Goal: Transaction & Acquisition: Purchase product/service

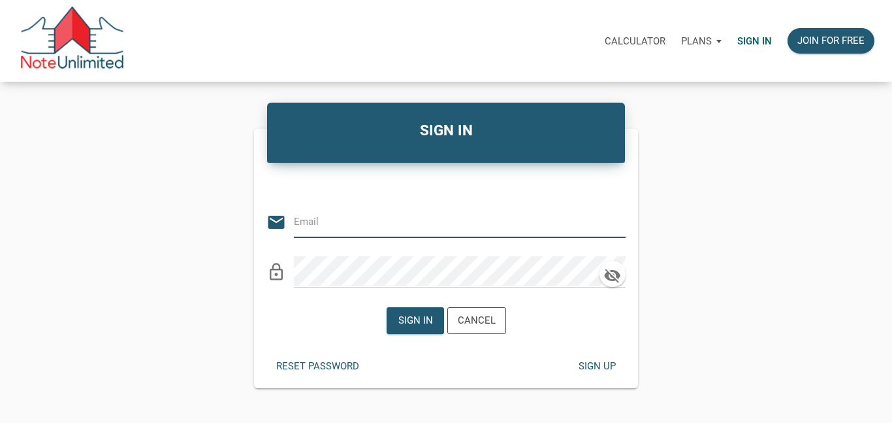
type input "bmtmlyoung@gmail.com"
click at [417, 317] on div "Sign in" at bounding box center [415, 320] width 35 height 15
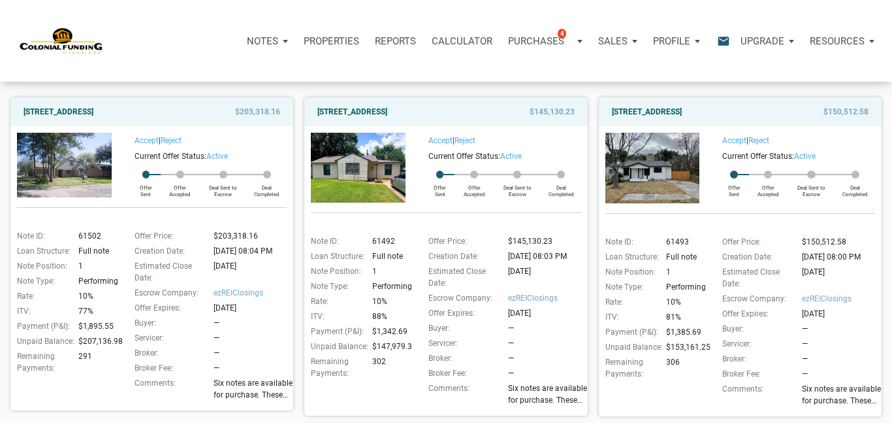
scroll to position [125, 0]
click at [93, 114] on link "[STREET_ADDRESS]" at bounding box center [59, 112] width 70 height 16
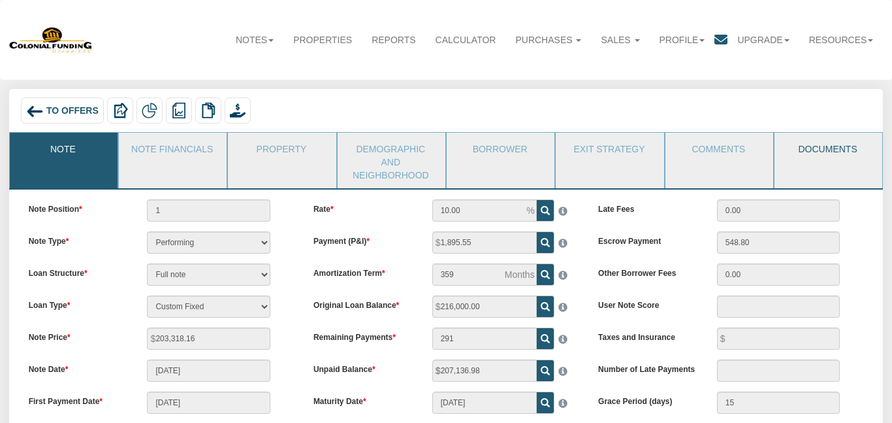
click at [823, 153] on link "Documents" at bounding box center [828, 149] width 106 height 33
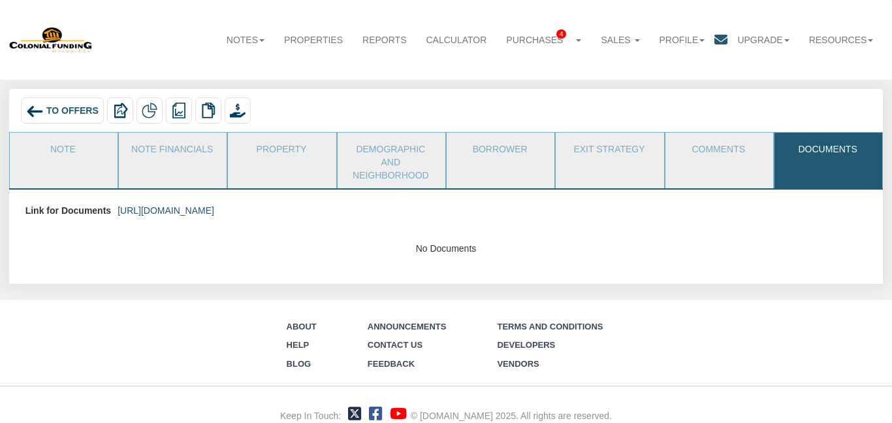
click at [214, 210] on link "https://colonialfundinggroup.sharepoint.com/:f:/s/operationsteam/Eoz70upoDtNMgv…" at bounding box center [166, 210] width 97 height 10
click at [229, 37] on link "Notes" at bounding box center [245, 39] width 57 height 29
click at [211, 63] on link "Dashboard" at bounding box center [221, 66] width 103 height 17
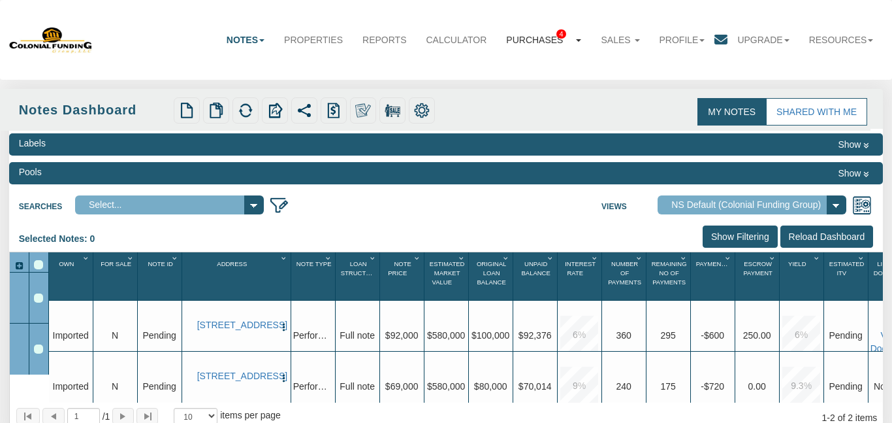
select select "316"
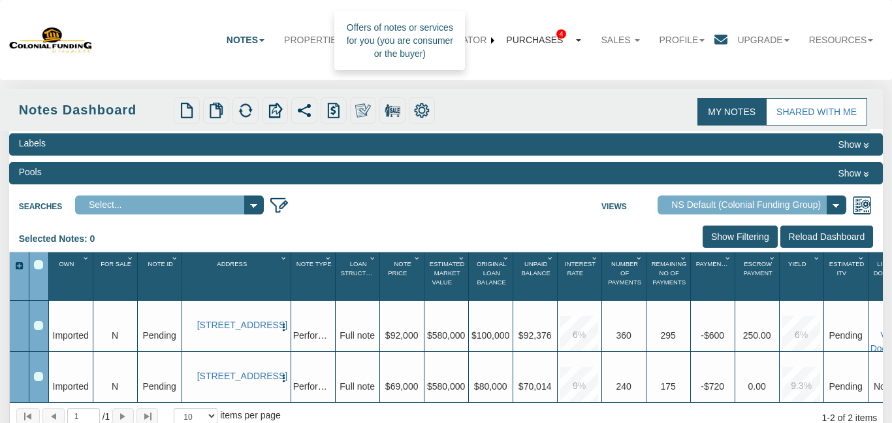
click at [512, 40] on link "Purchases 4" at bounding box center [543, 39] width 95 height 29
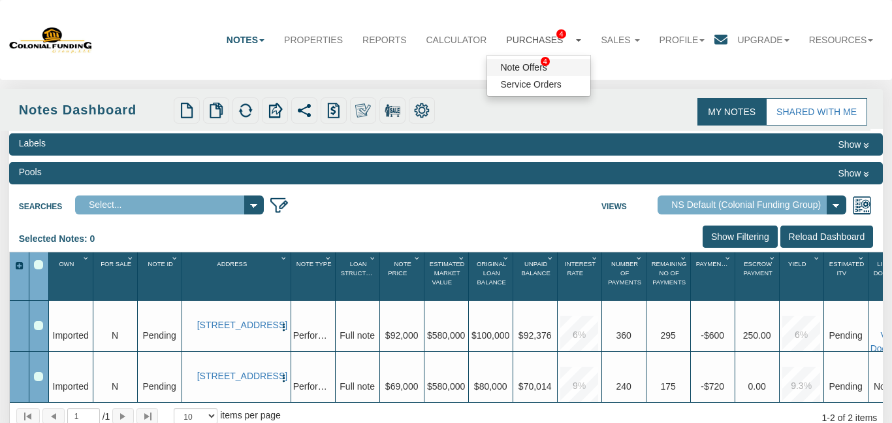
click at [509, 70] on link "Note Offers 4" at bounding box center [538, 67] width 103 height 17
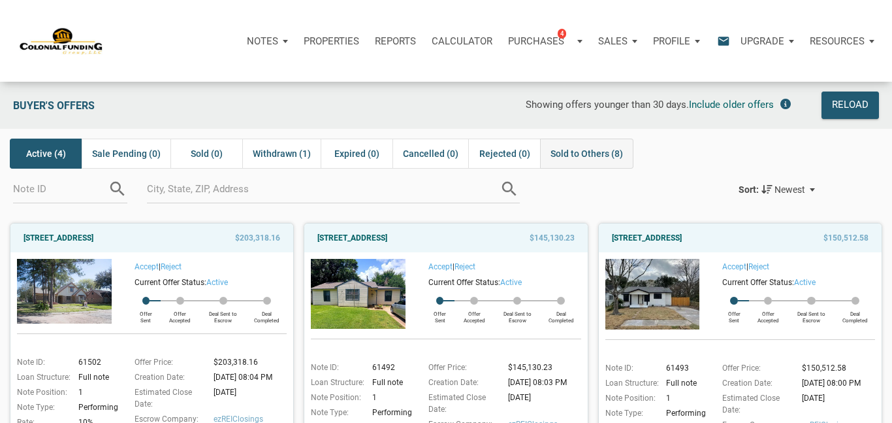
click at [575, 163] on div "Sold to Others (8)" at bounding box center [586, 153] width 93 height 30
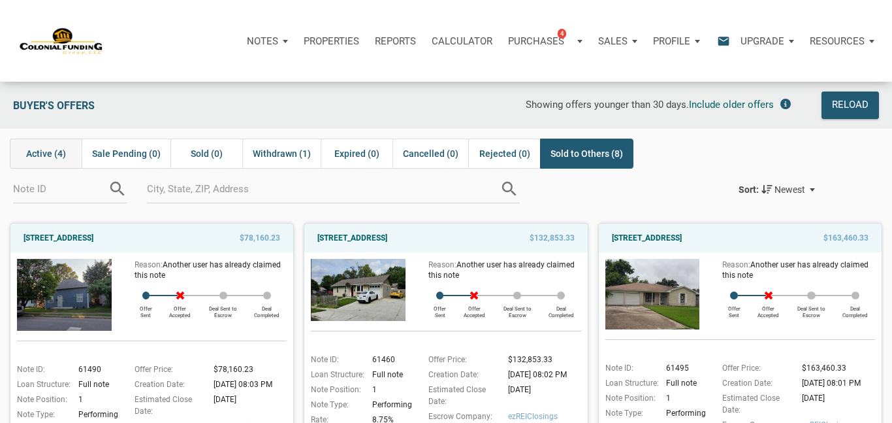
click at [39, 150] on span "Active (4)" at bounding box center [46, 154] width 40 height 16
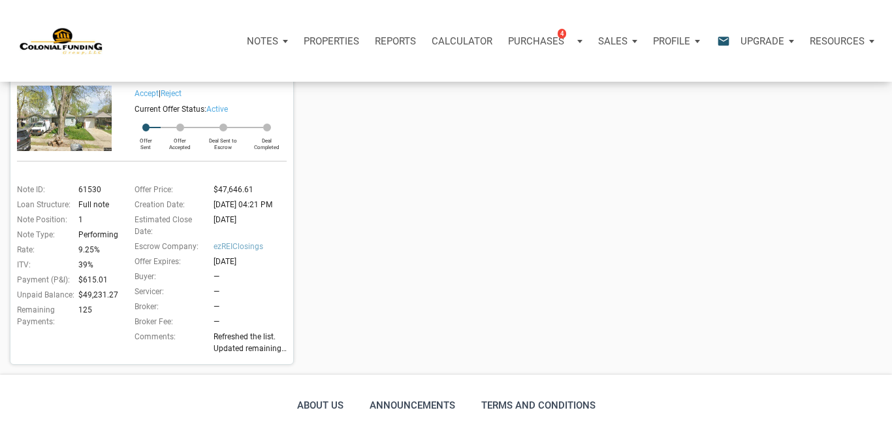
scroll to position [505, 0]
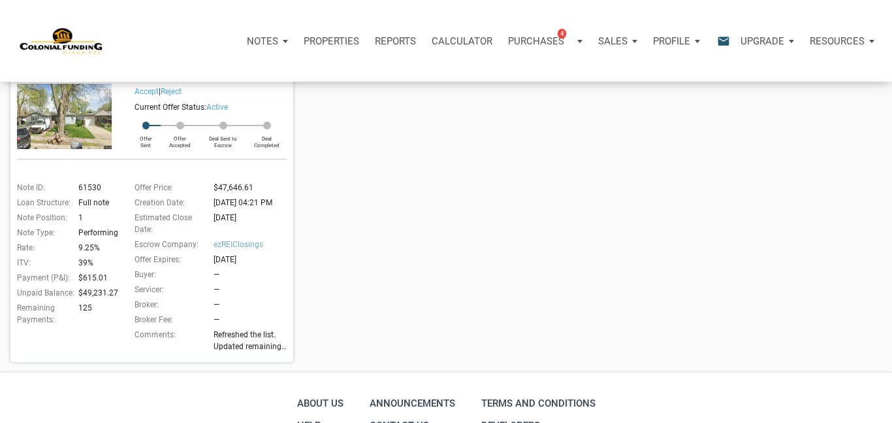
click at [248, 99] on div "Current Offer Status: active" at bounding box center [200, 107] width 176 height 16
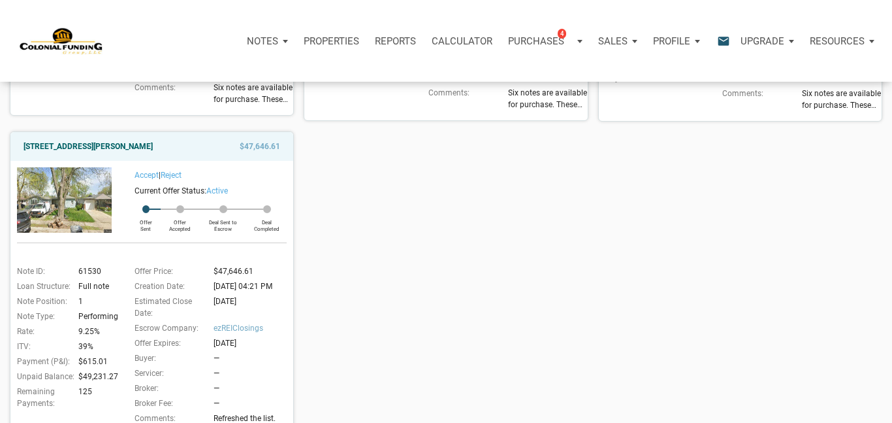
scroll to position [419, 0]
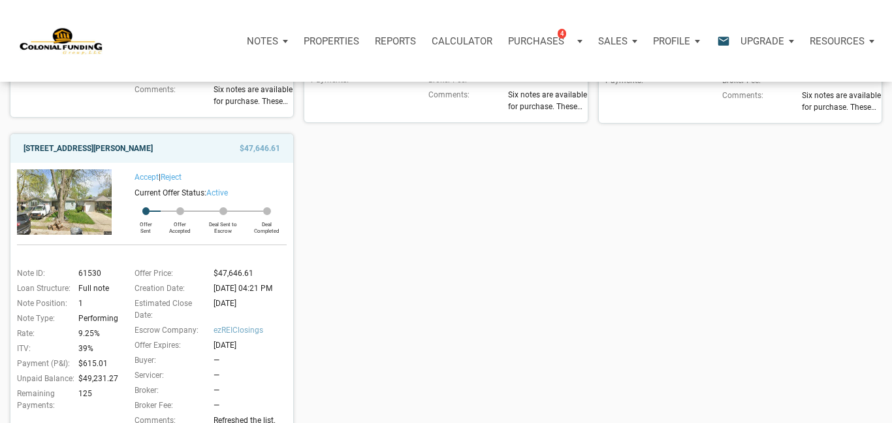
click at [153, 151] on link "3526 East Morris Street, Indianapolis, IN, 46203" at bounding box center [88, 148] width 129 height 16
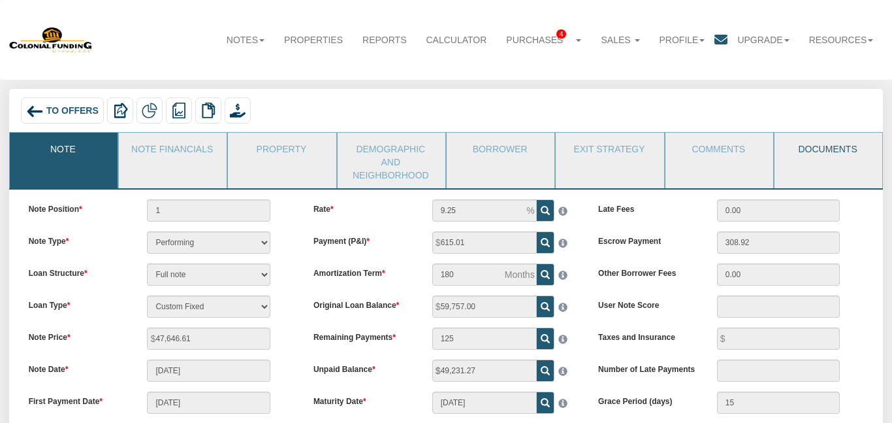
click at [823, 147] on link "Documents" at bounding box center [828, 149] width 106 height 33
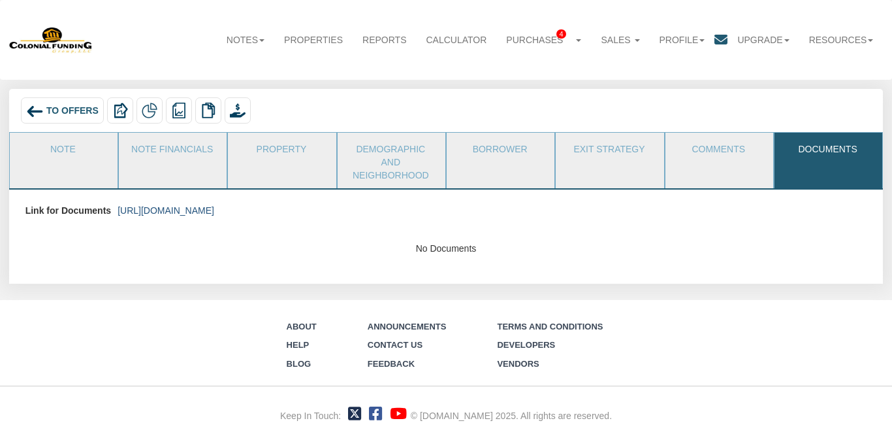
click at [214, 211] on link "https://colonialfundinggroup.sharepoint.com/:f:/s/operationsteam/EnFmrck22z5OlA…" at bounding box center [166, 210] width 97 height 10
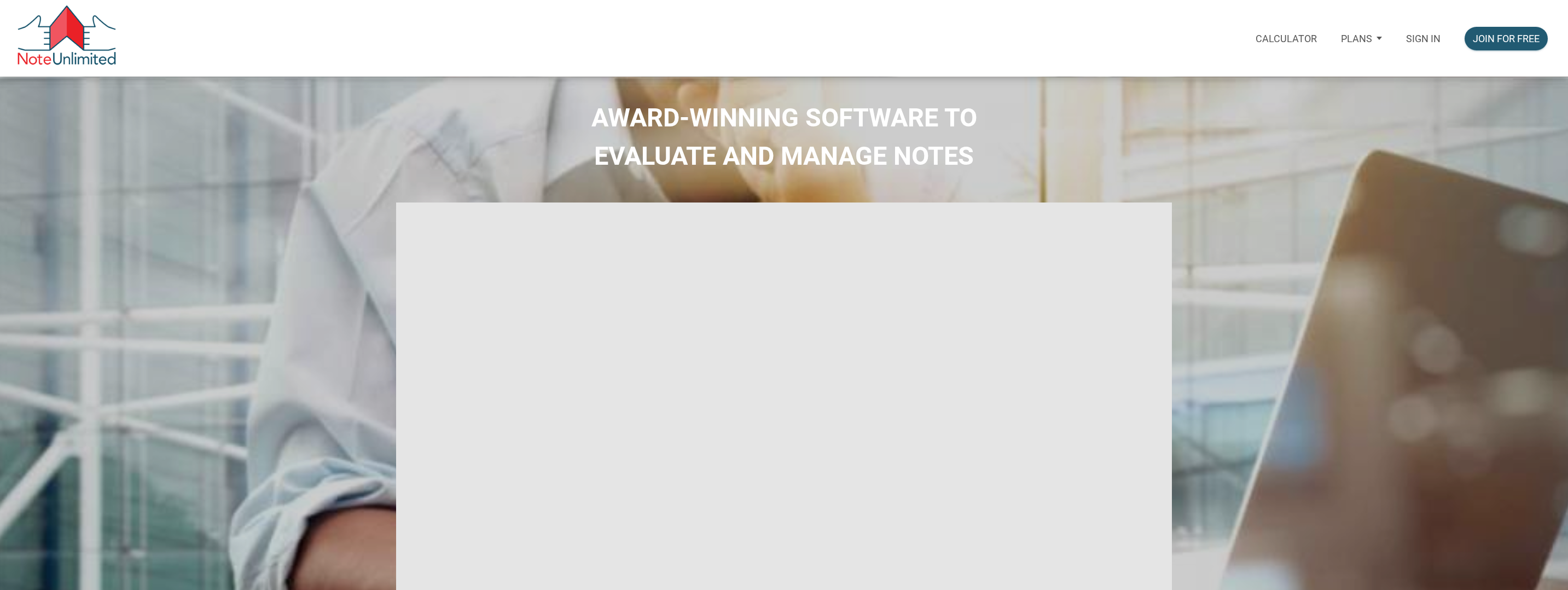
type input "Introduction to new features"
select select
click at [1415, 37] on p "Sign in" at bounding box center [1422, 39] width 34 height 12
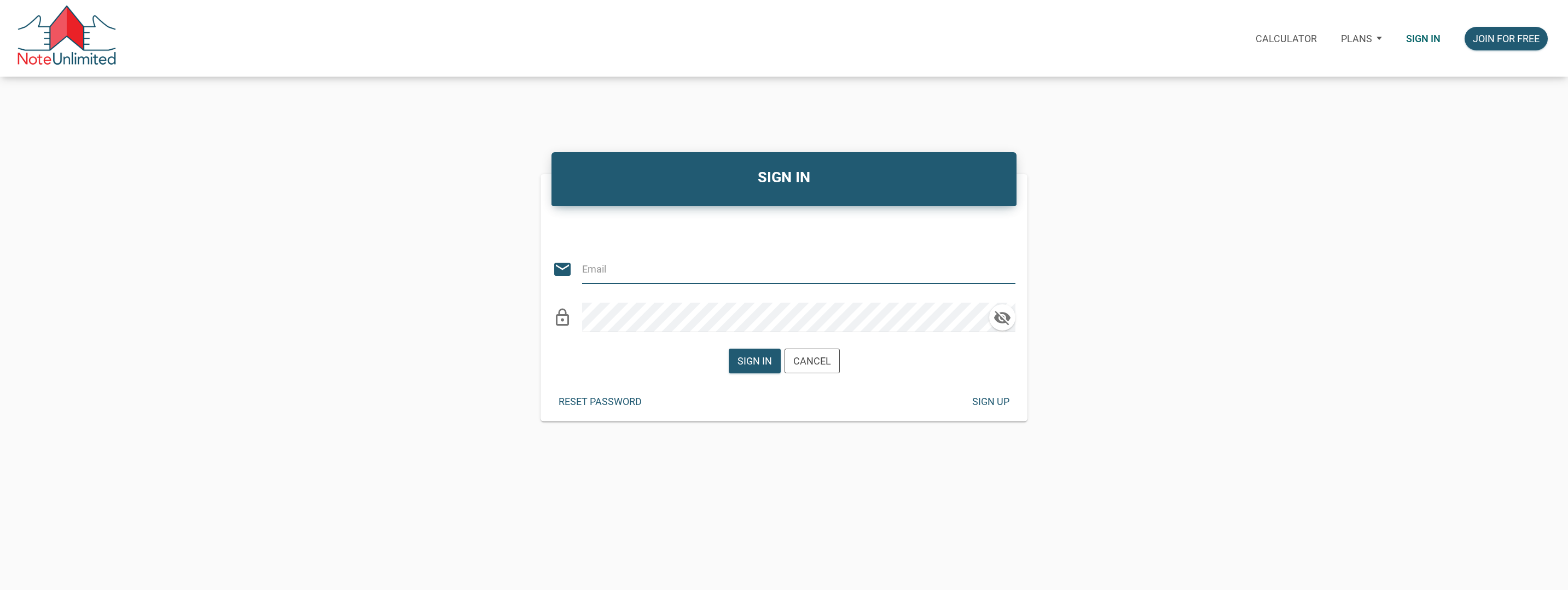
type input "[EMAIL_ADDRESS][DOMAIN_NAME]"
click at [762, 360] on div "Sign in" at bounding box center [754, 361] width 34 height 15
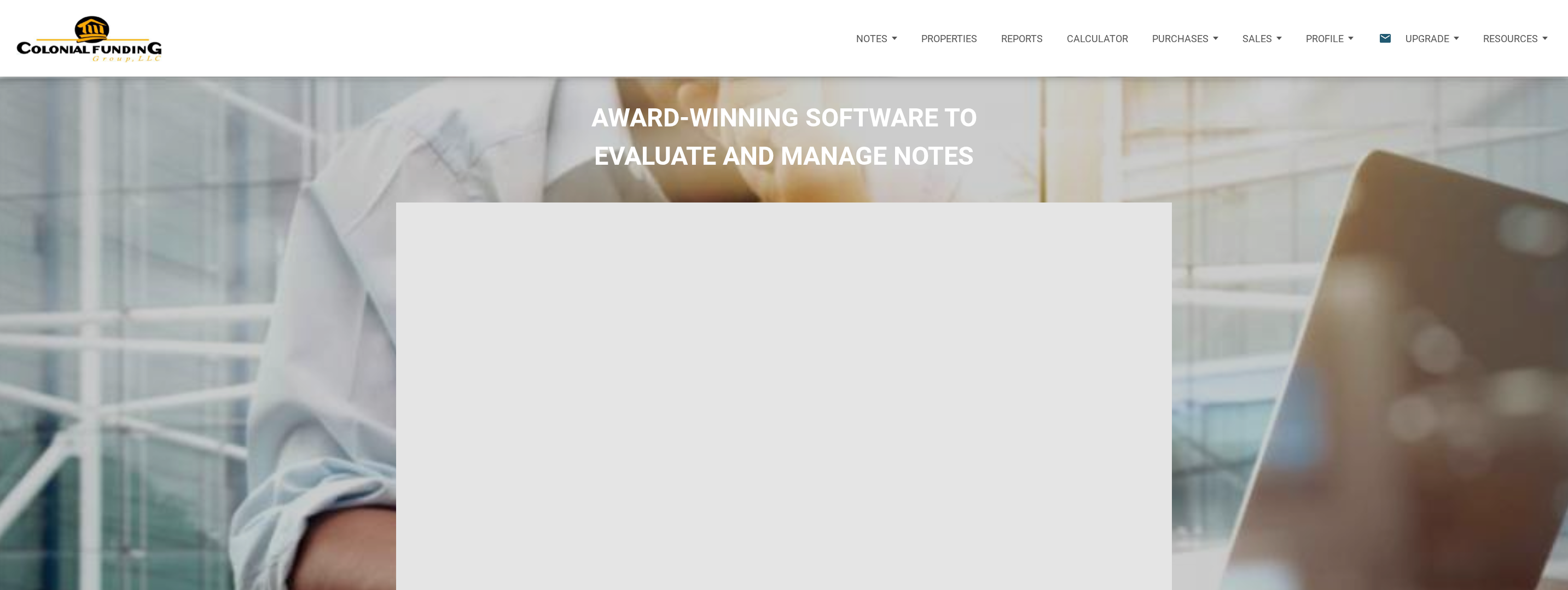
type input "Introduction to new features"
select select
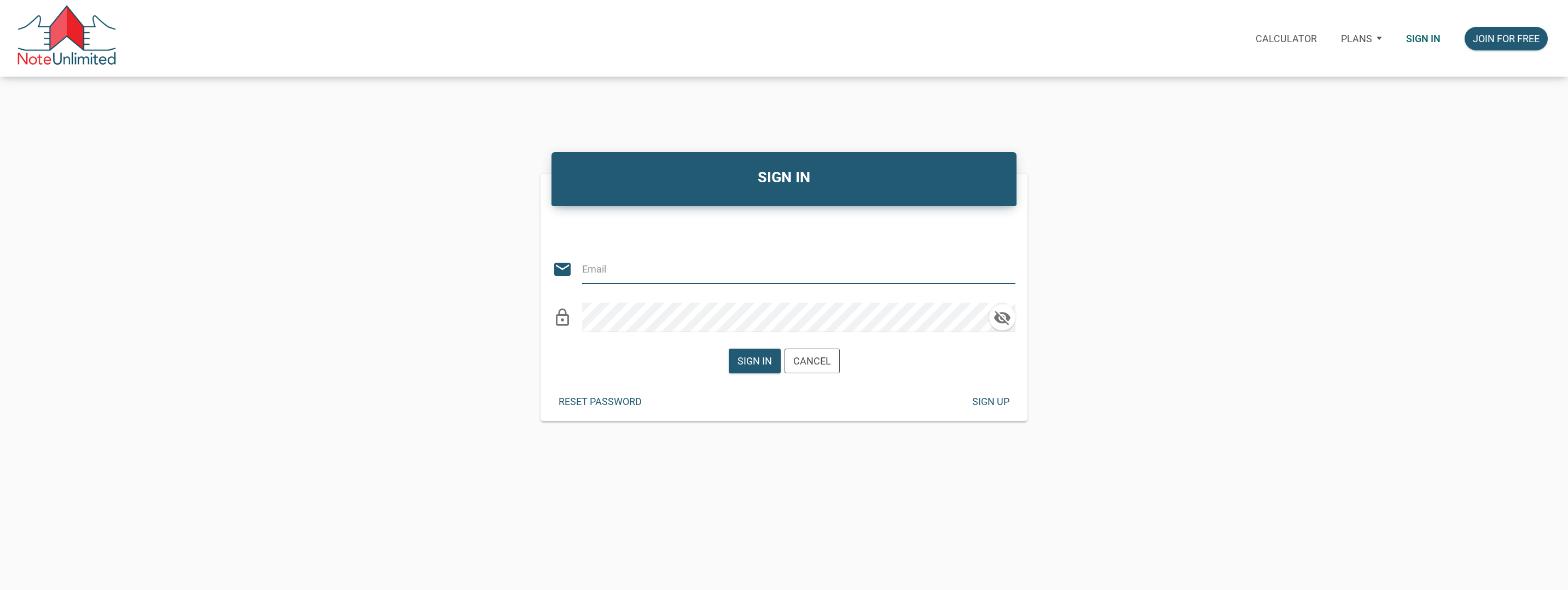
type input "[EMAIL_ADDRESS][DOMAIN_NAME]"
click at [756, 362] on div "Sign in" at bounding box center [754, 361] width 34 height 15
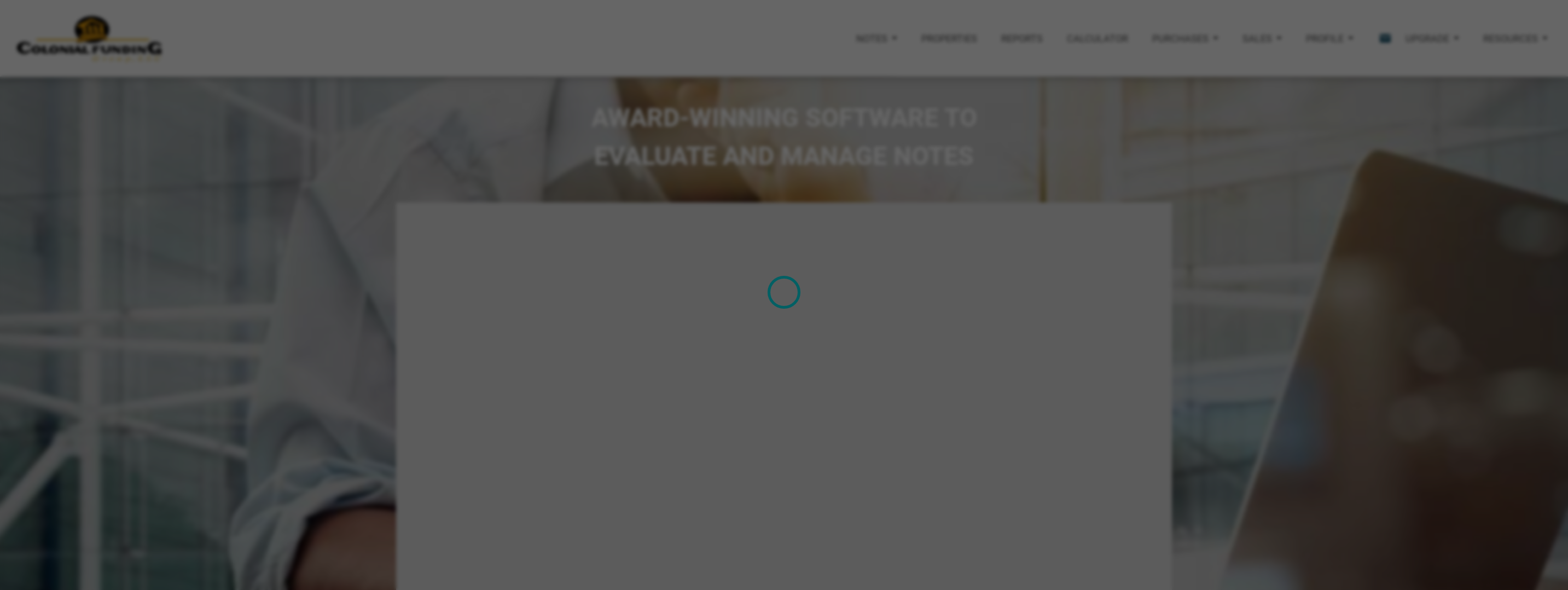
type input "Introduction to new features"
select select
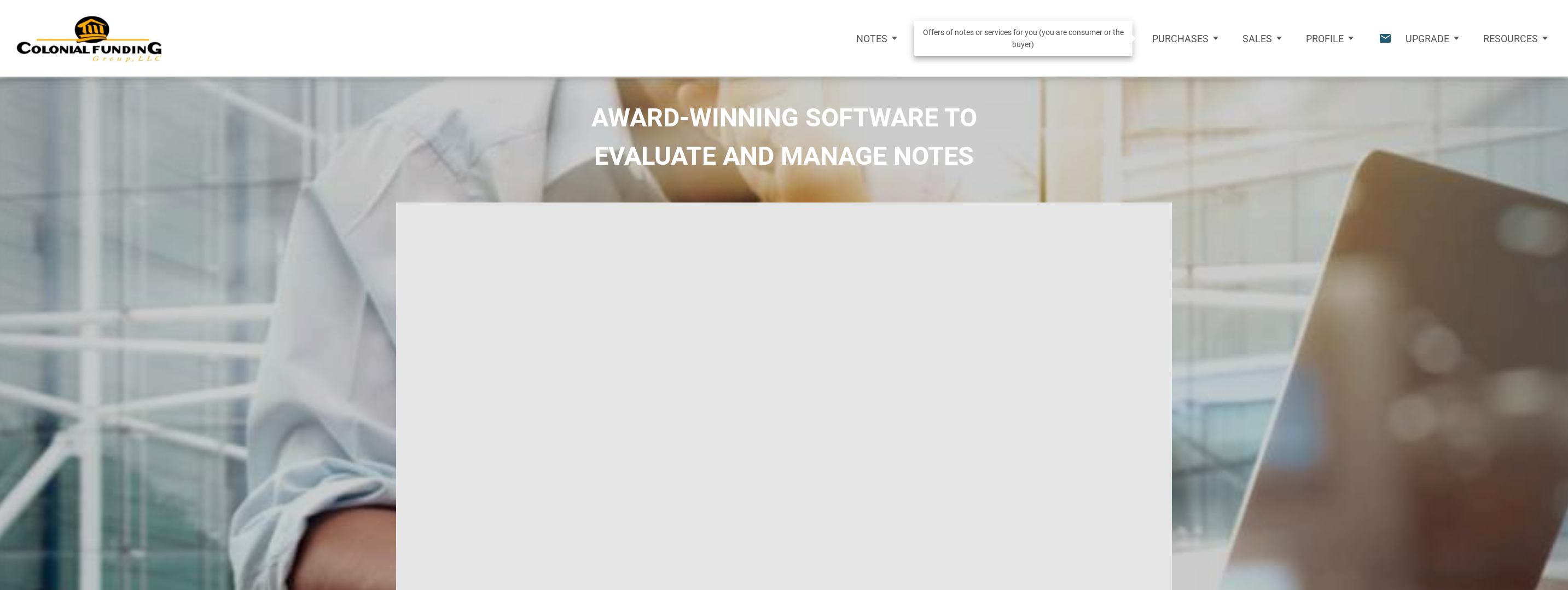
click at [1194, 36] on p "Purchases" at bounding box center [1179, 39] width 56 height 12
click at [1134, 71] on link "Note Offers" at bounding box center [1164, 73] width 126 height 25
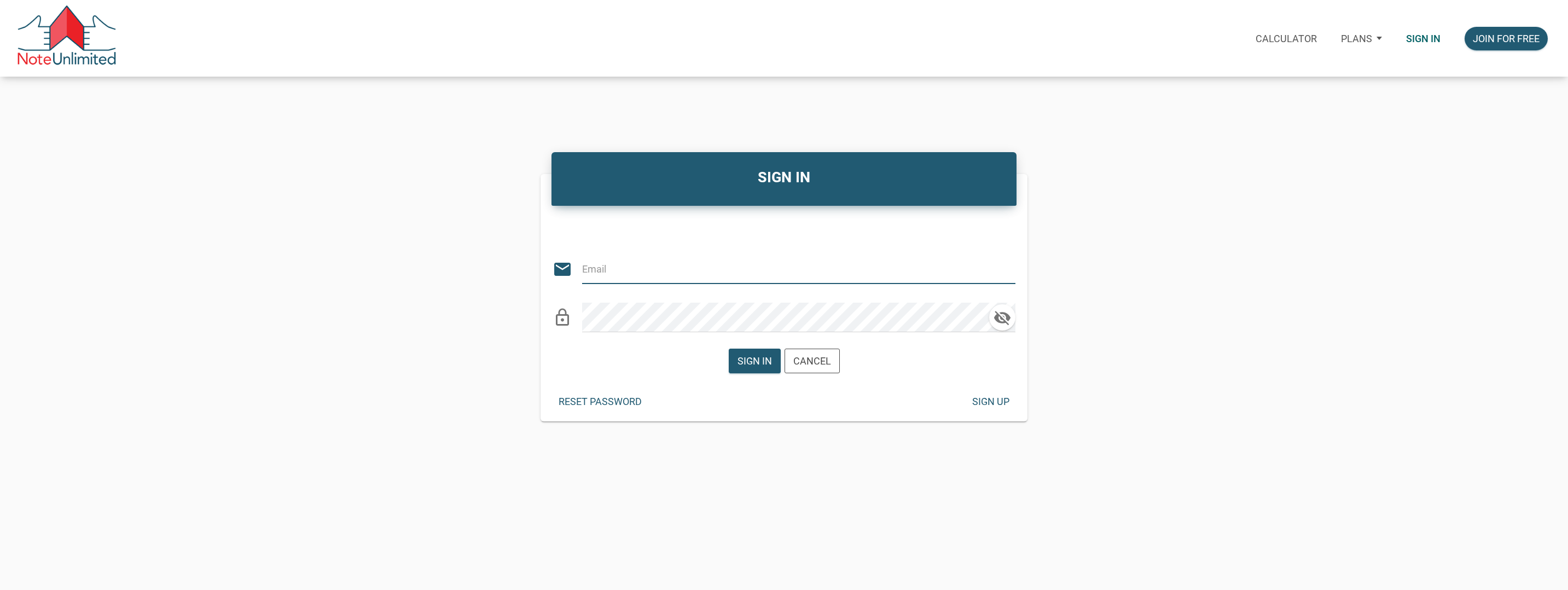
type input "[EMAIL_ADDRESS][DOMAIN_NAME]"
click at [756, 355] on div "Sign in" at bounding box center [754, 361] width 34 height 15
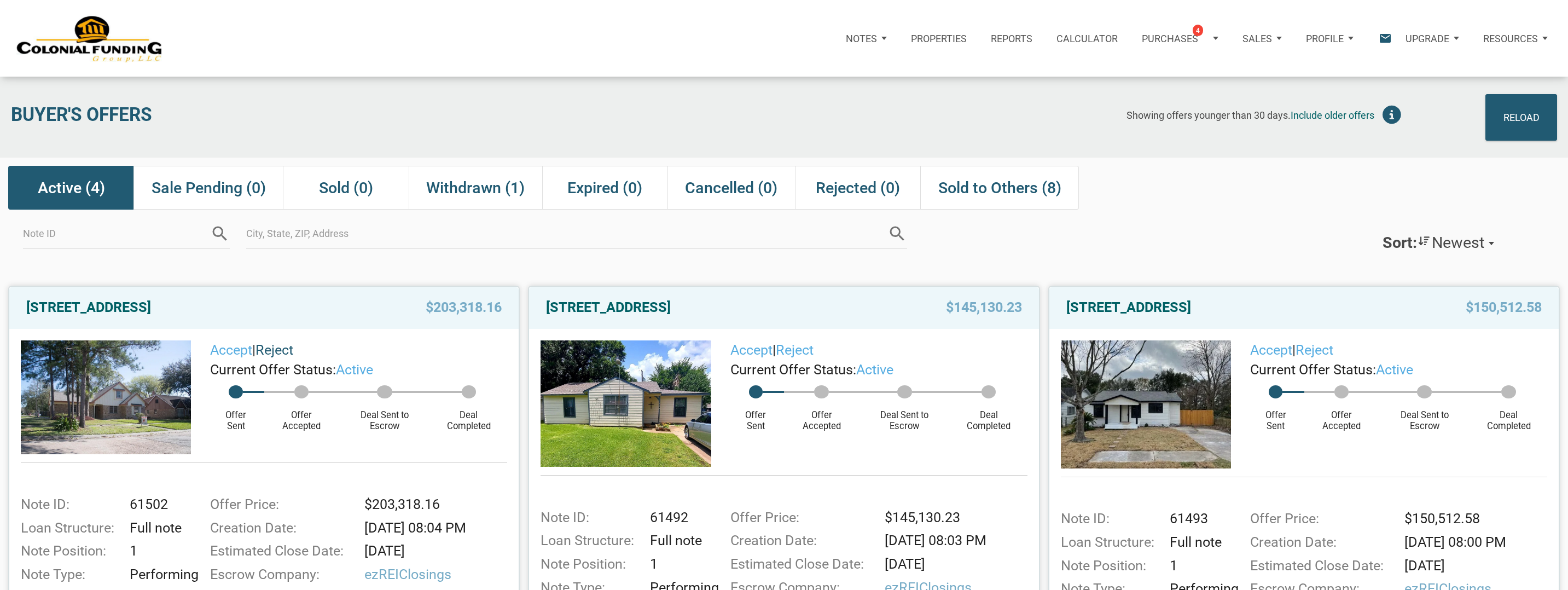
click at [276, 352] on link "Reject" at bounding box center [274, 349] width 38 height 16
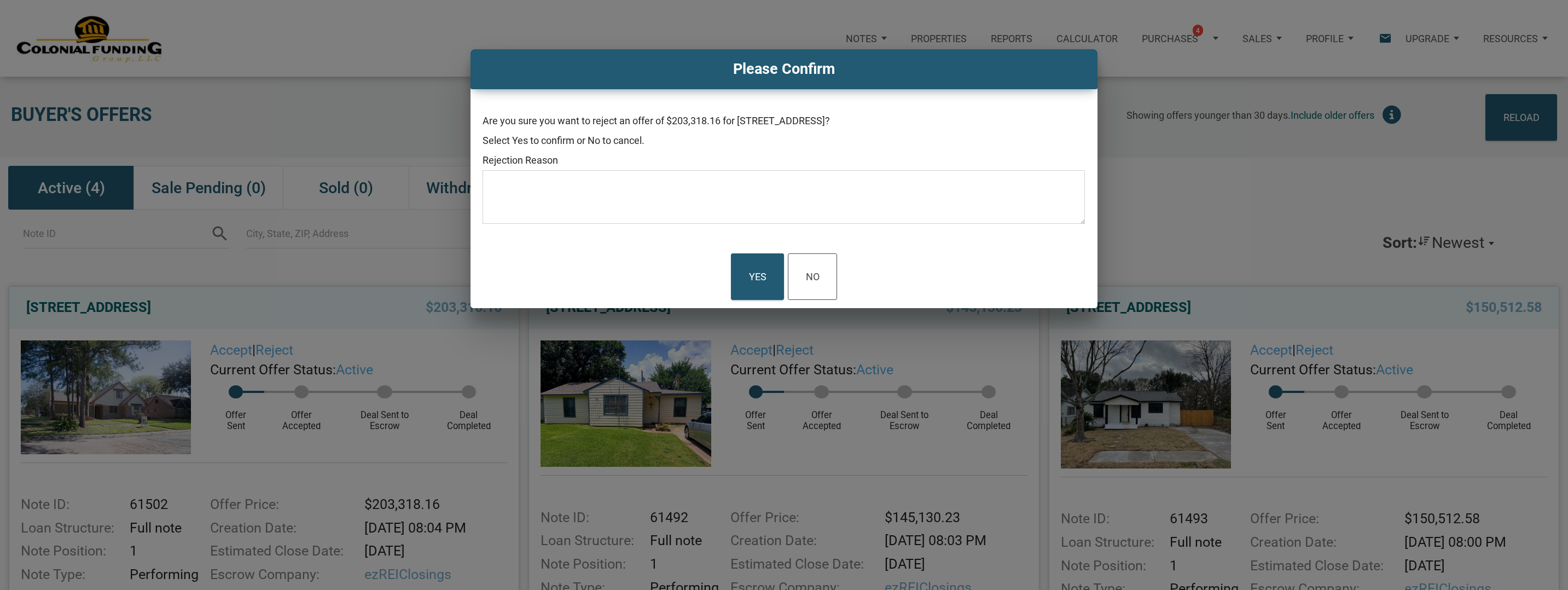
click at [567, 184] on textarea at bounding box center [783, 201] width 602 height 47
type textarea "Above budget"
click at [759, 273] on div "Yes" at bounding box center [756, 276] width 18 height 28
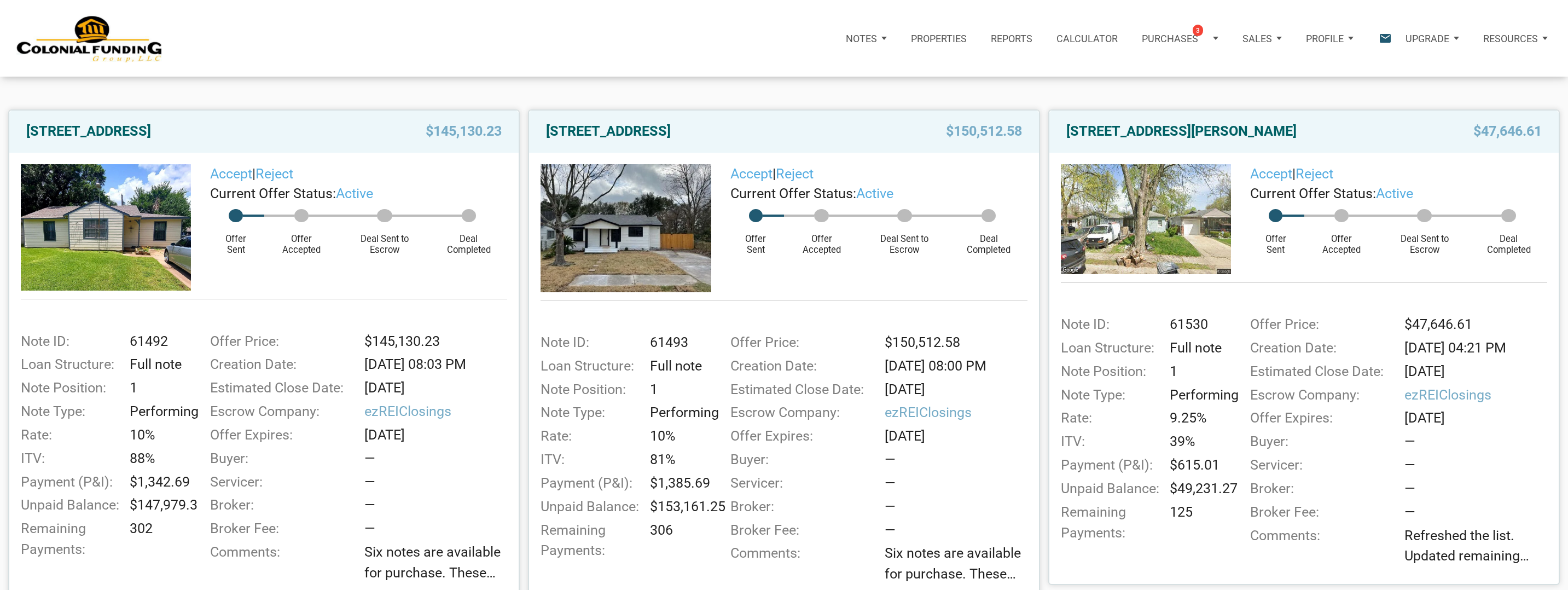
scroll to position [174, 0]
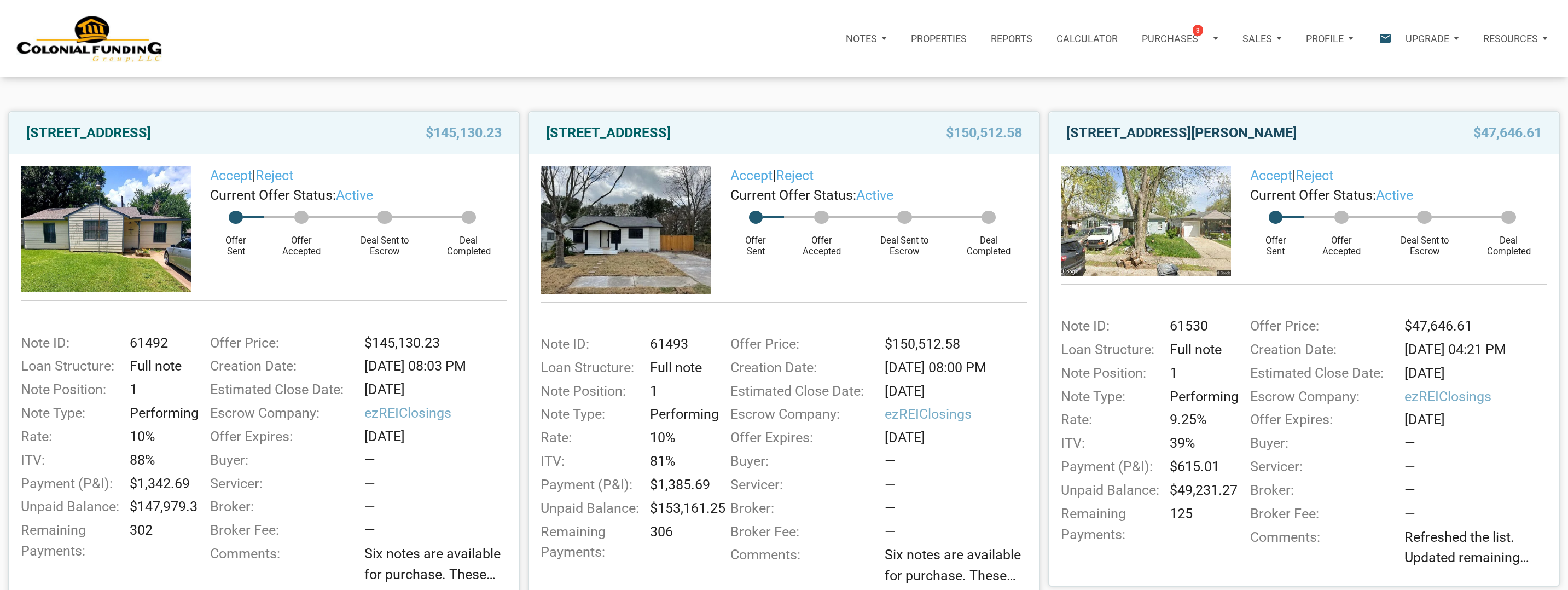
click at [1256, 136] on link "3526 East Morris Street, Indianapolis, IN, 46203" at bounding box center [1181, 133] width 230 height 20
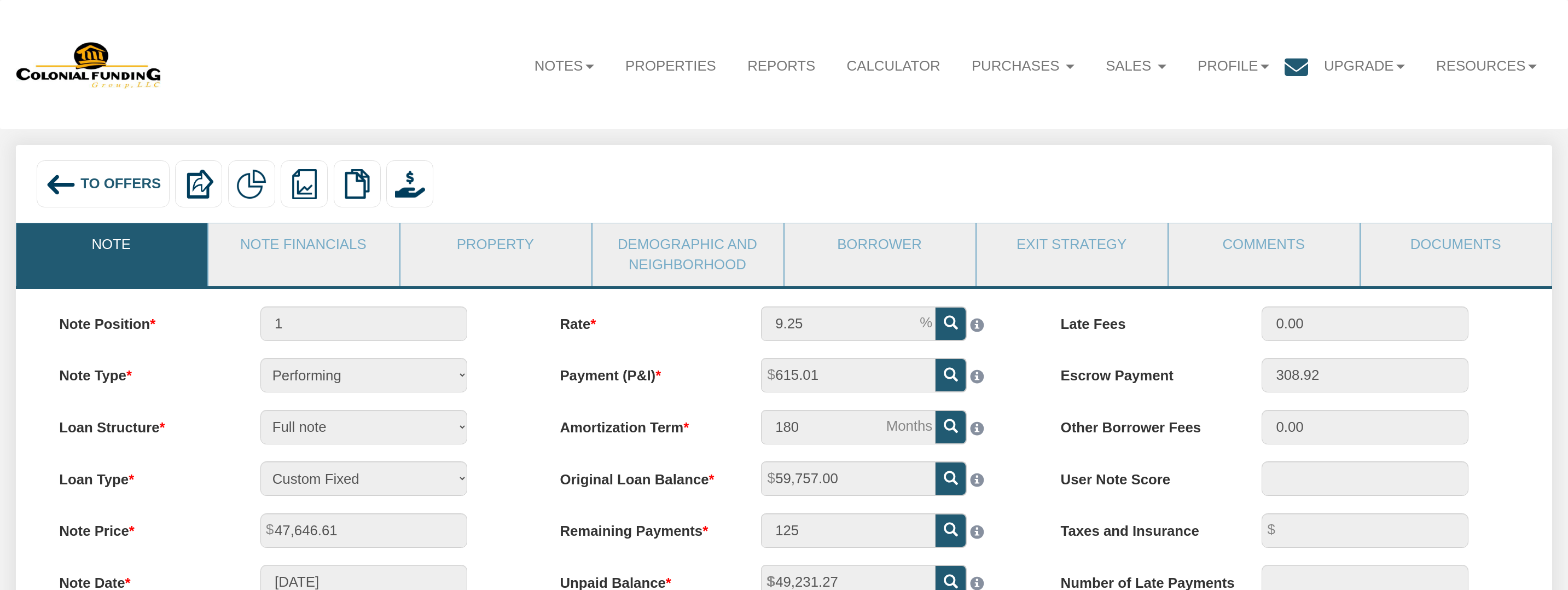
click at [1458, 242] on link "Documents" at bounding box center [1455, 245] width 190 height 44
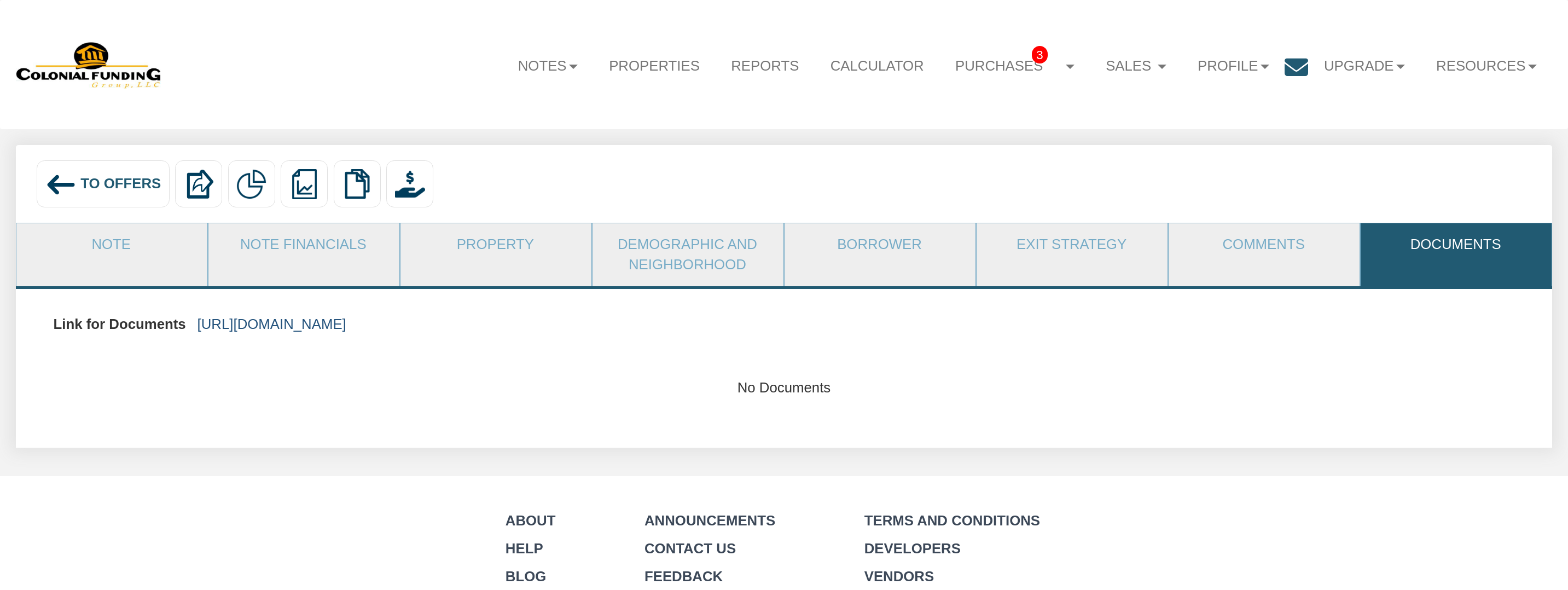
click at [346, 320] on link "https://colonialfundinggroup.sharepoint.com/:f:/s/operationsteam/EnFmrck22z5OlA…" at bounding box center [272, 323] width 149 height 15
click at [136, 182] on span "To Offers" at bounding box center [121, 184] width 80 height 15
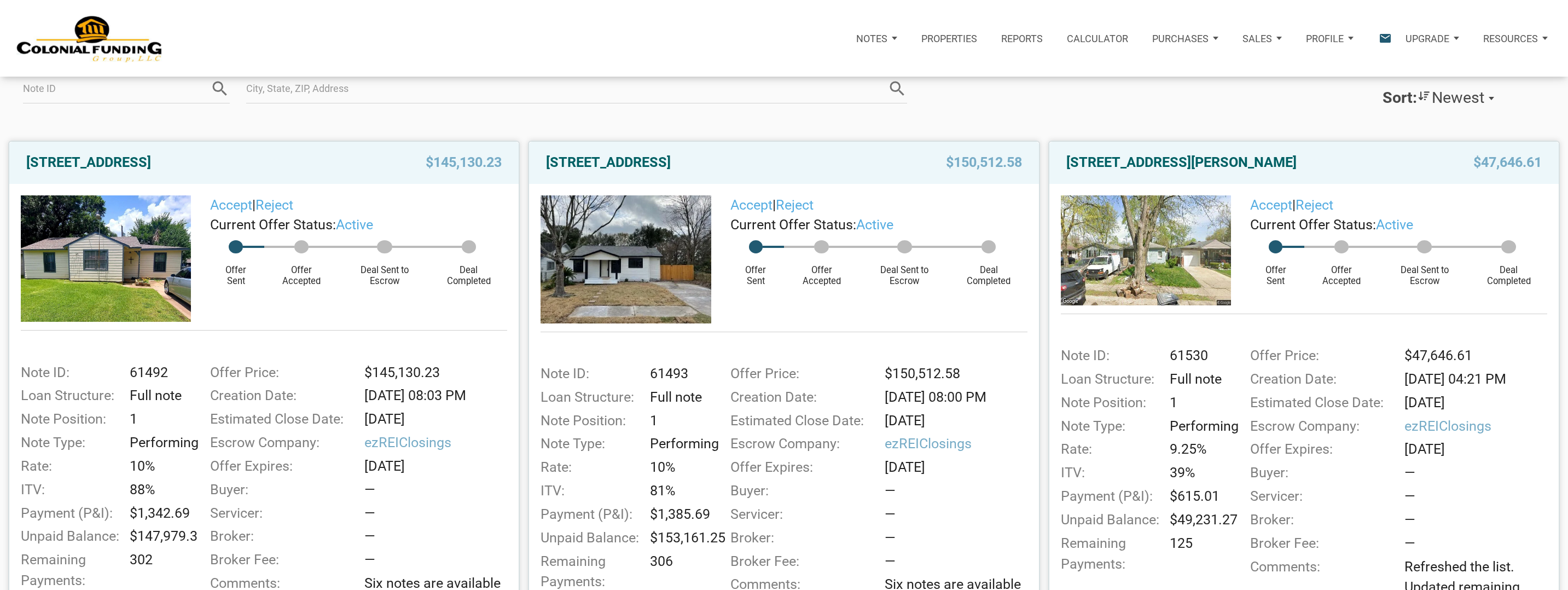
scroll to position [148, 0]
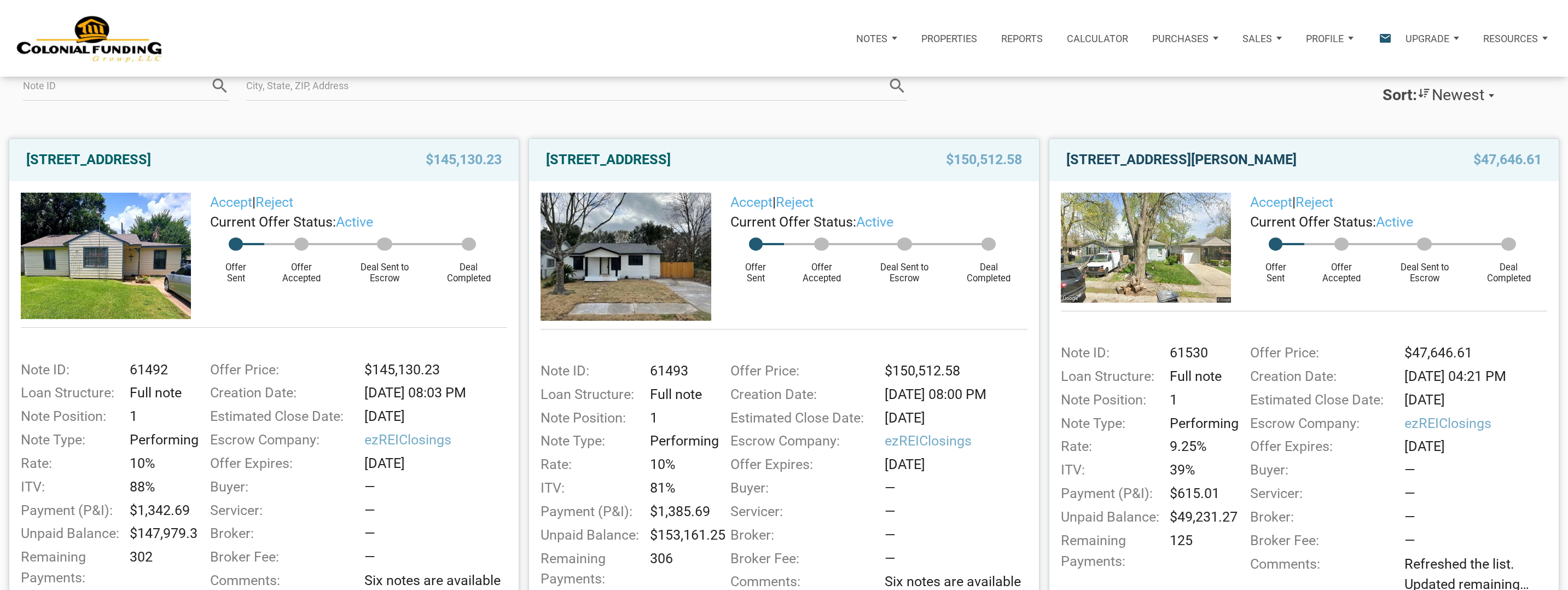
click at [1264, 160] on link "[STREET_ADDRESS][PERSON_NAME]" at bounding box center [1181, 160] width 230 height 20
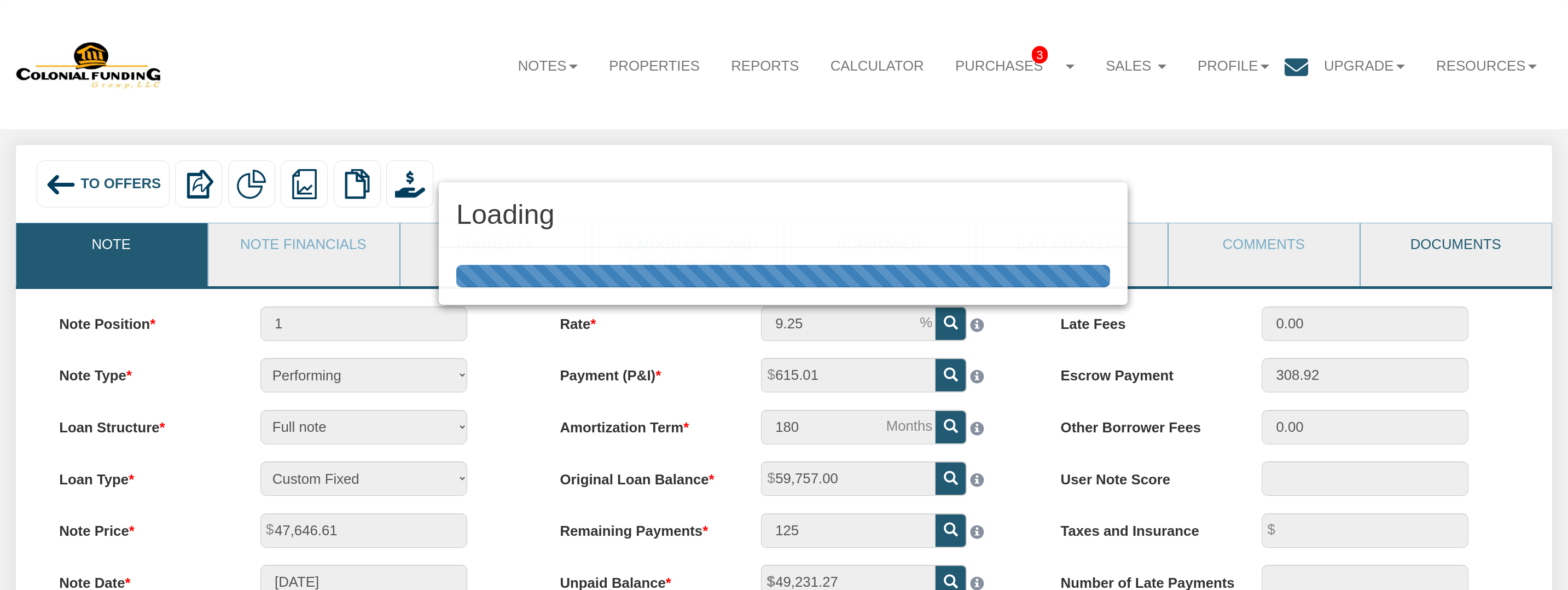
click at [1422, 250] on div "Loading" at bounding box center [784, 295] width 1568 height 590
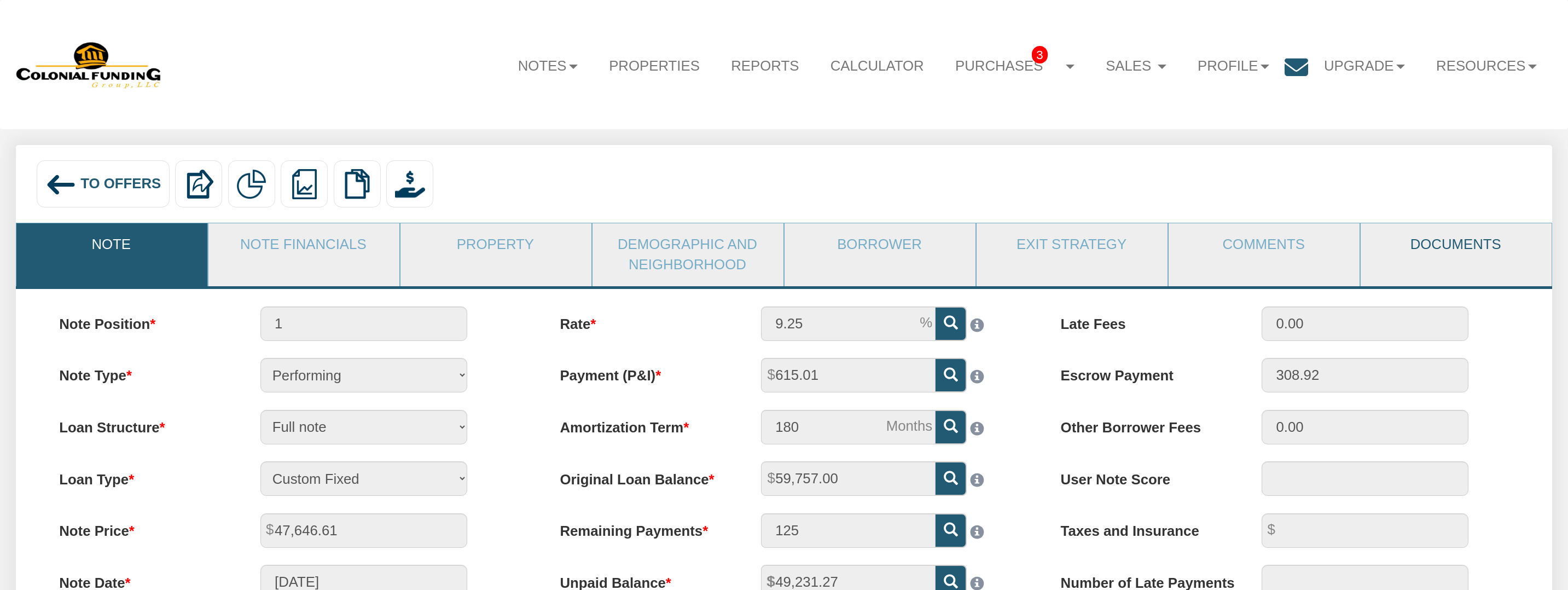
click at [1422, 250] on link "Documents" at bounding box center [1455, 245] width 190 height 44
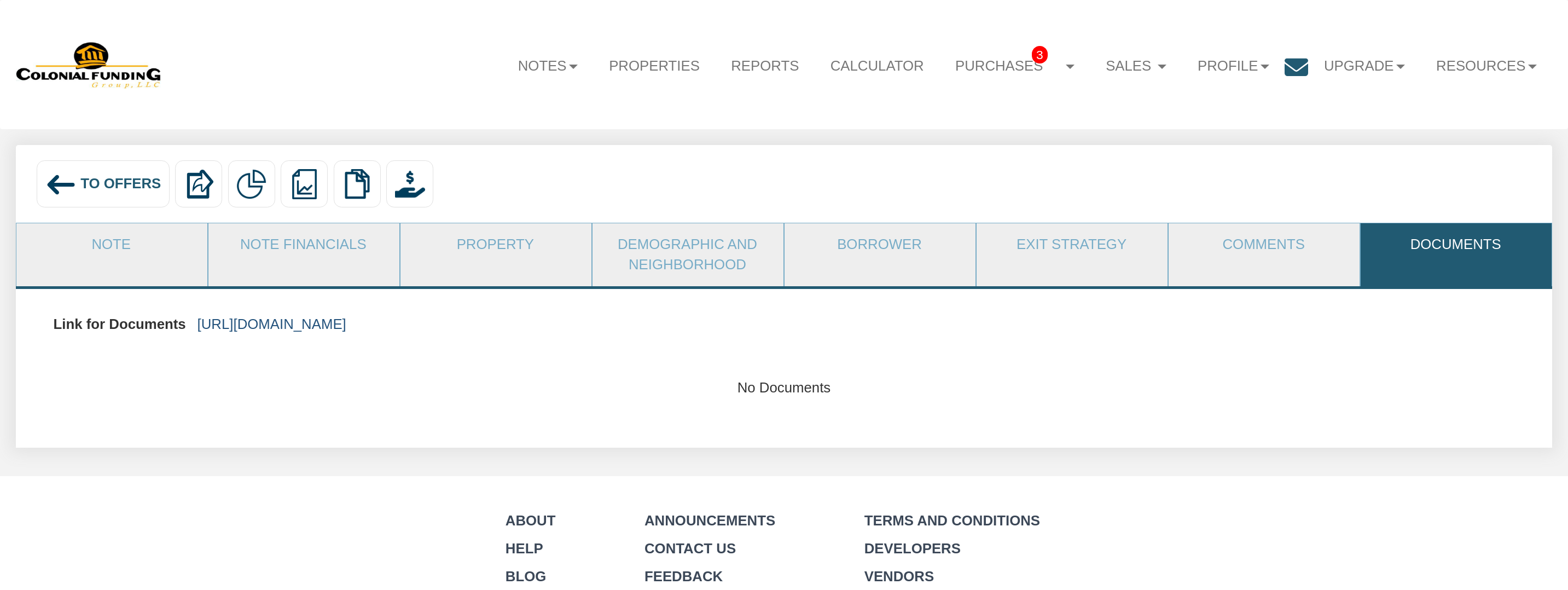
click at [346, 330] on link "[URL][DOMAIN_NAME]" at bounding box center [272, 323] width 149 height 15
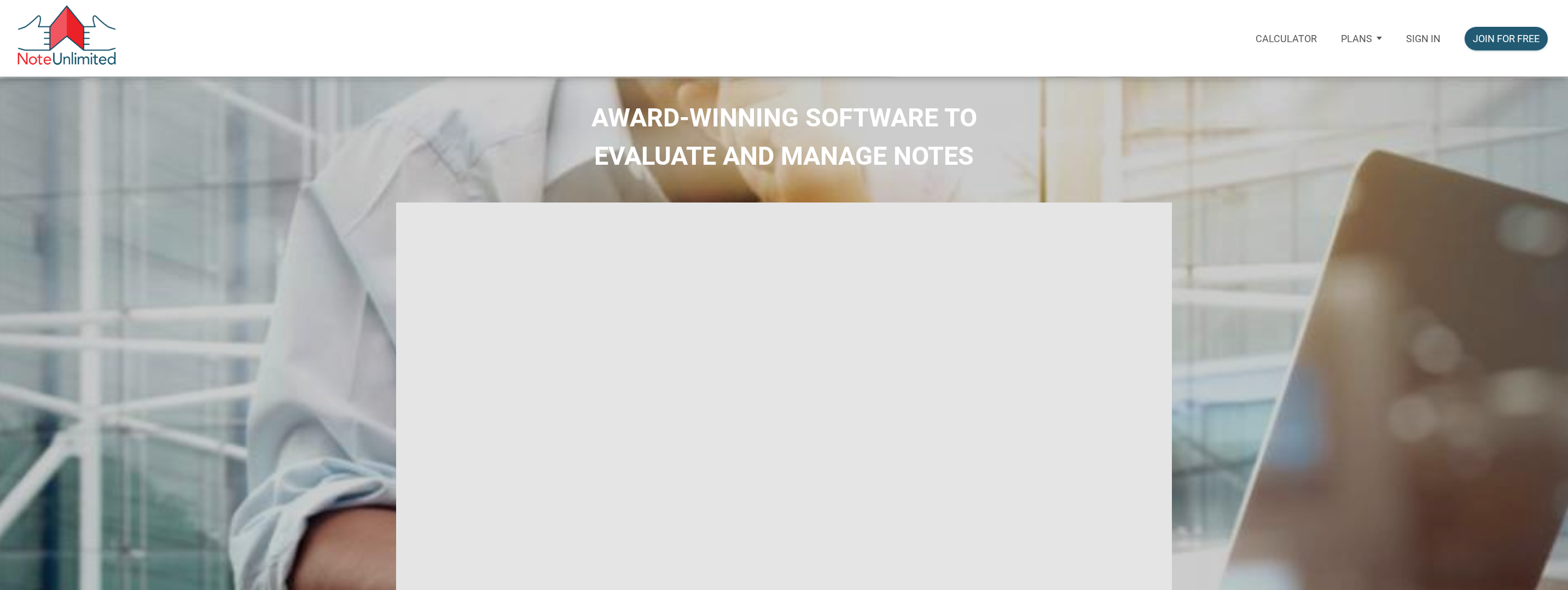
click at [1421, 41] on p "Sign in" at bounding box center [1422, 39] width 34 height 12
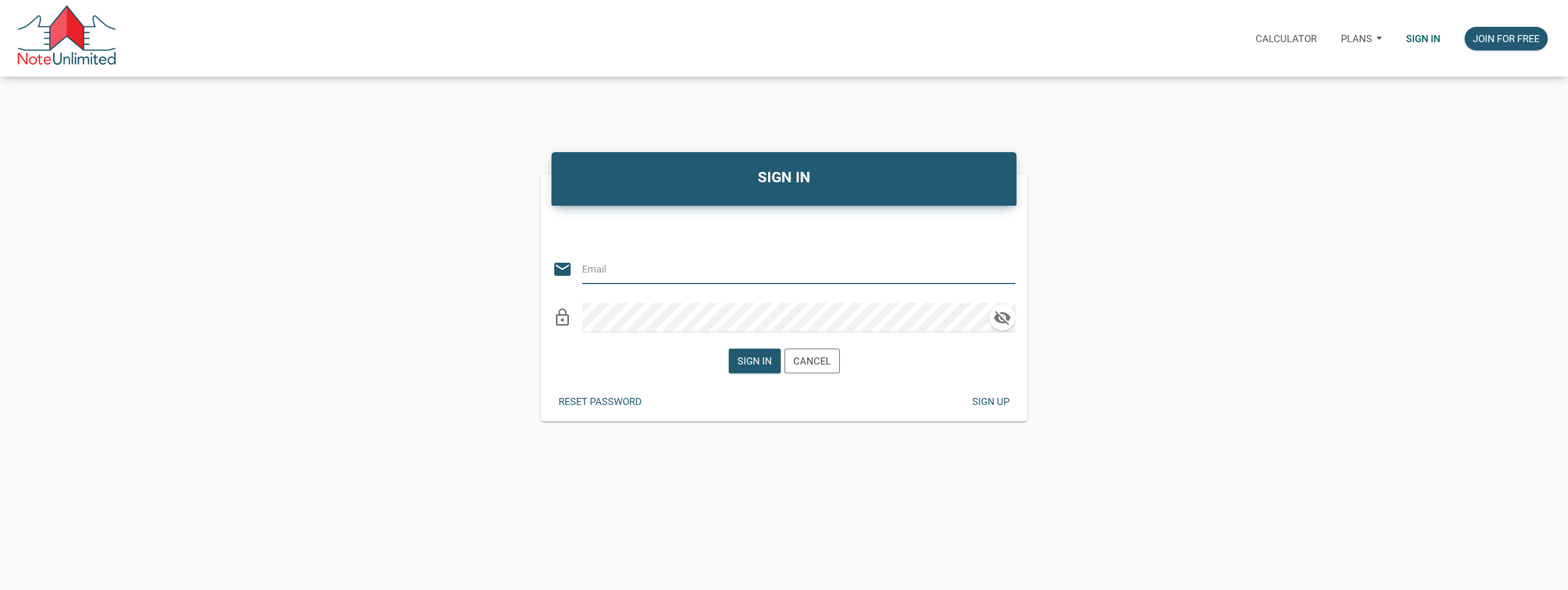
type input "[EMAIL_ADDRESS][DOMAIN_NAME]"
click at [746, 359] on div "Sign in" at bounding box center [754, 361] width 34 height 15
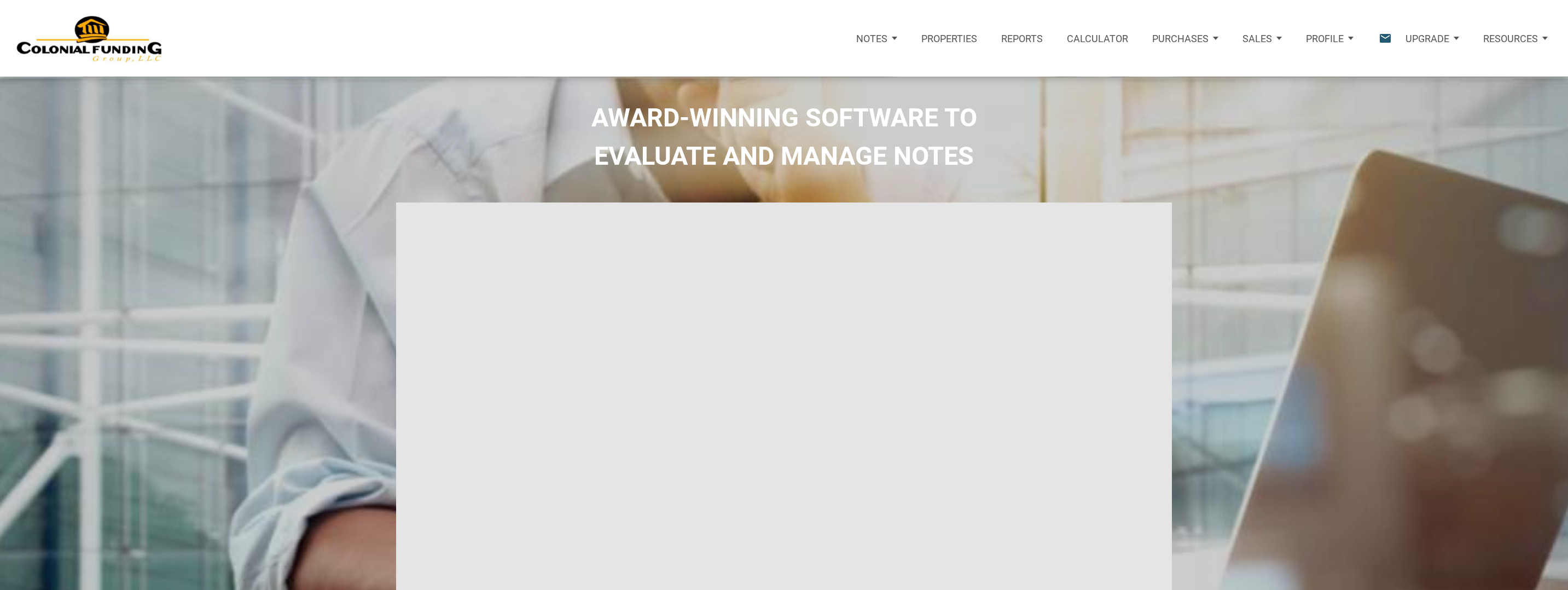
type input "Introduction to new features"
select select
